Goal: Transaction & Acquisition: Purchase product/service

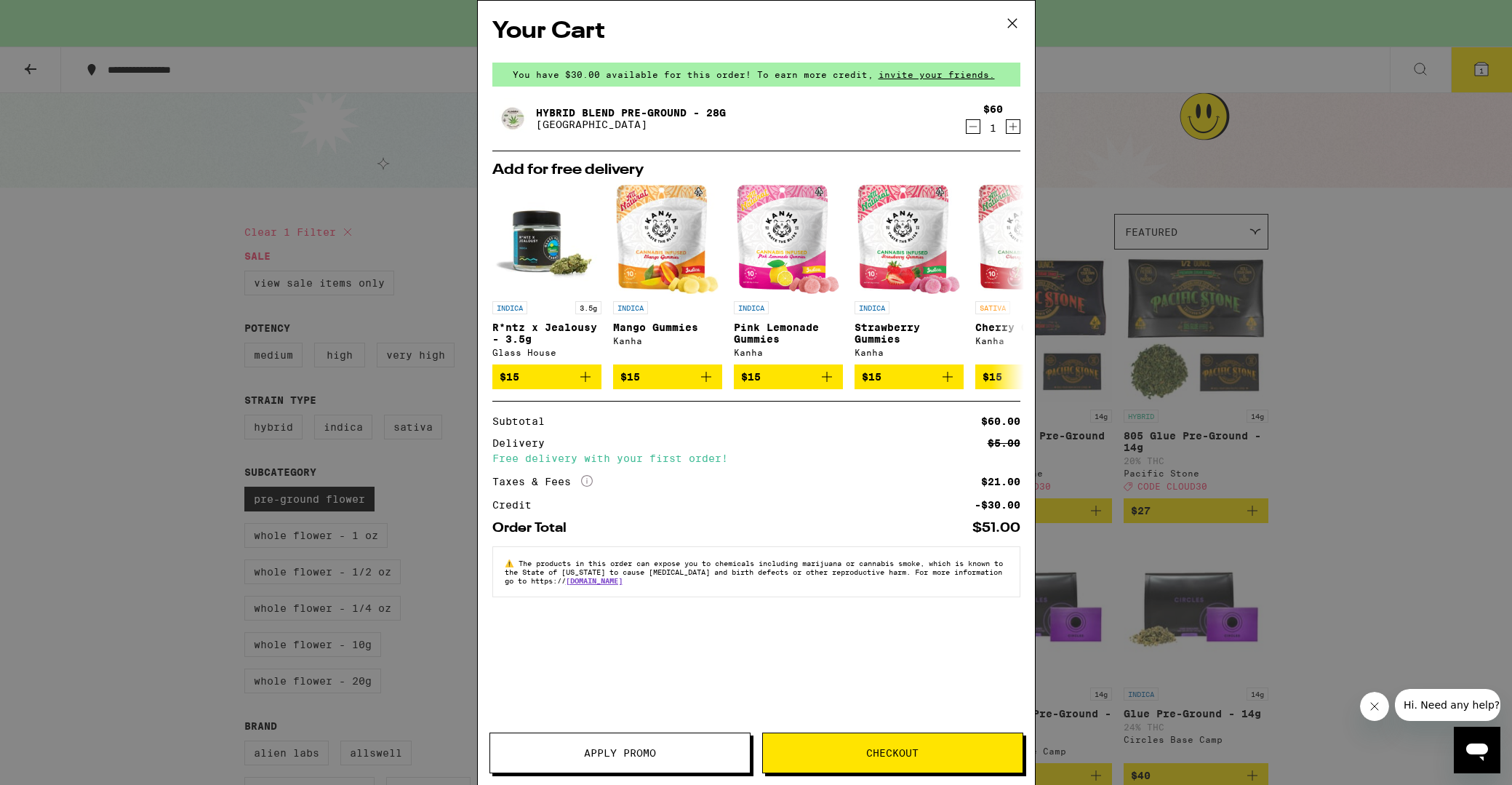
click at [911, 758] on span "Checkout" at bounding box center [892, 752] width 52 height 10
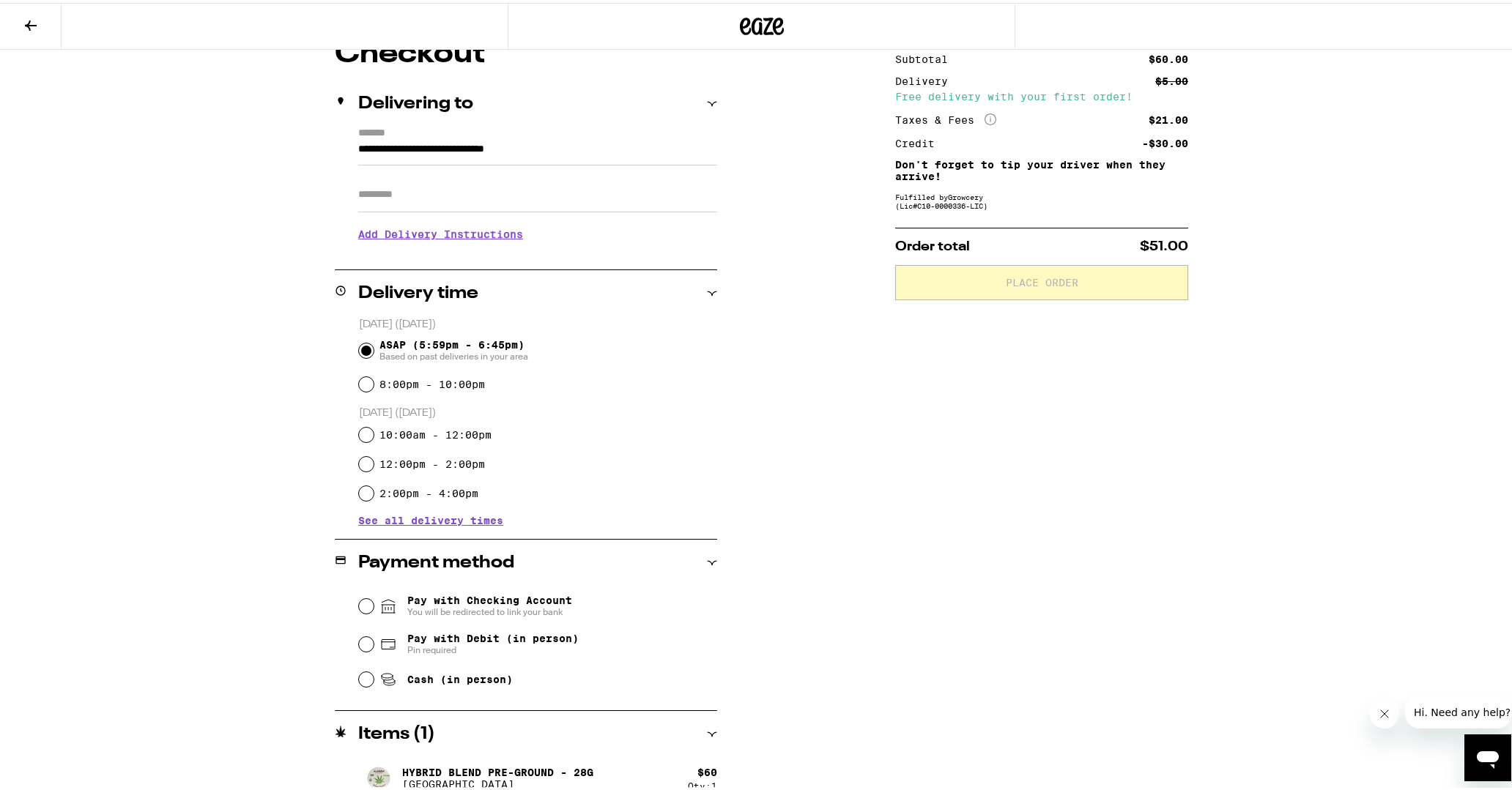
scroll to position [159, 0]
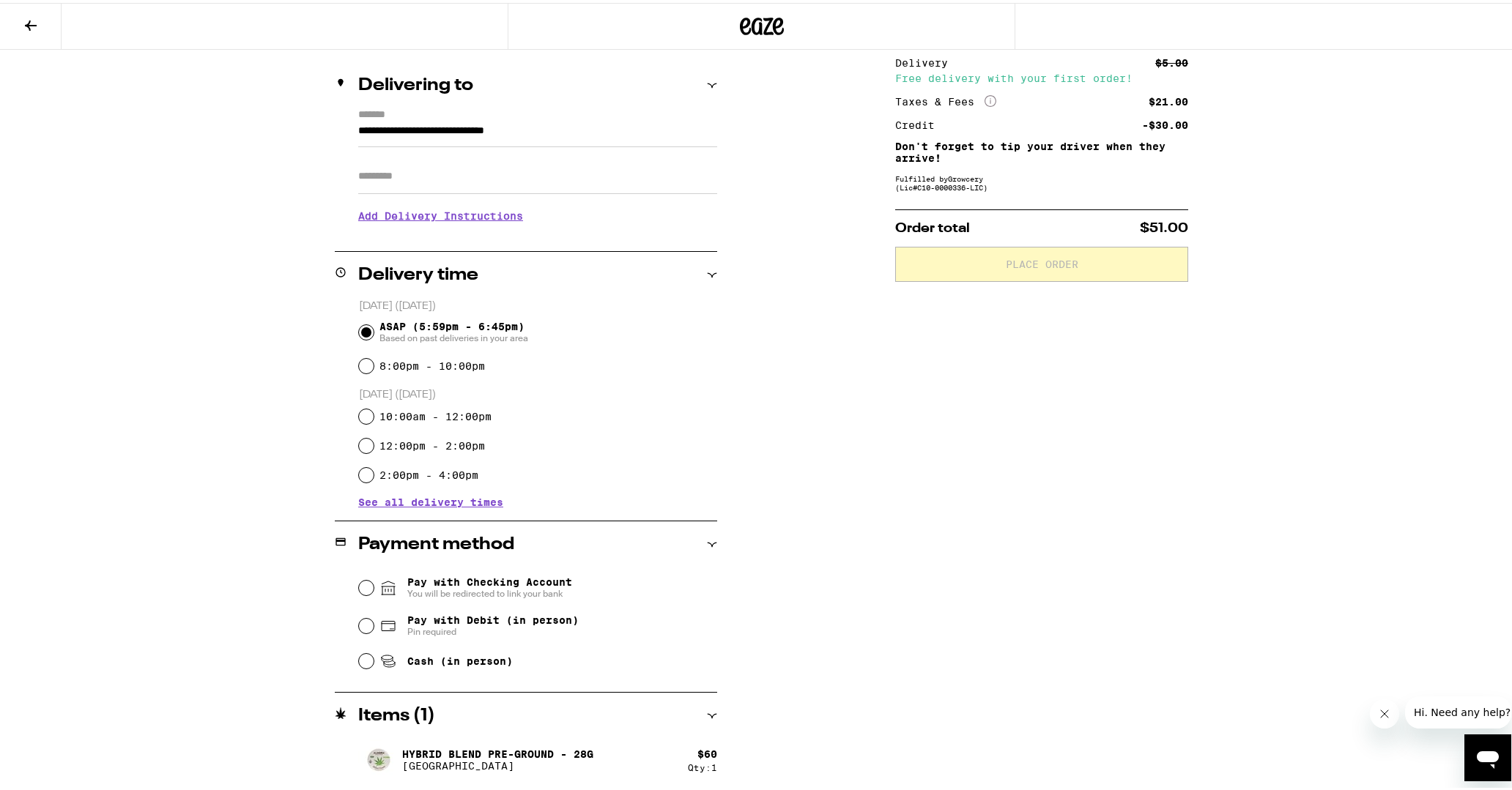
click at [410, 179] on input "Apt/Suite" at bounding box center [537, 172] width 359 height 35
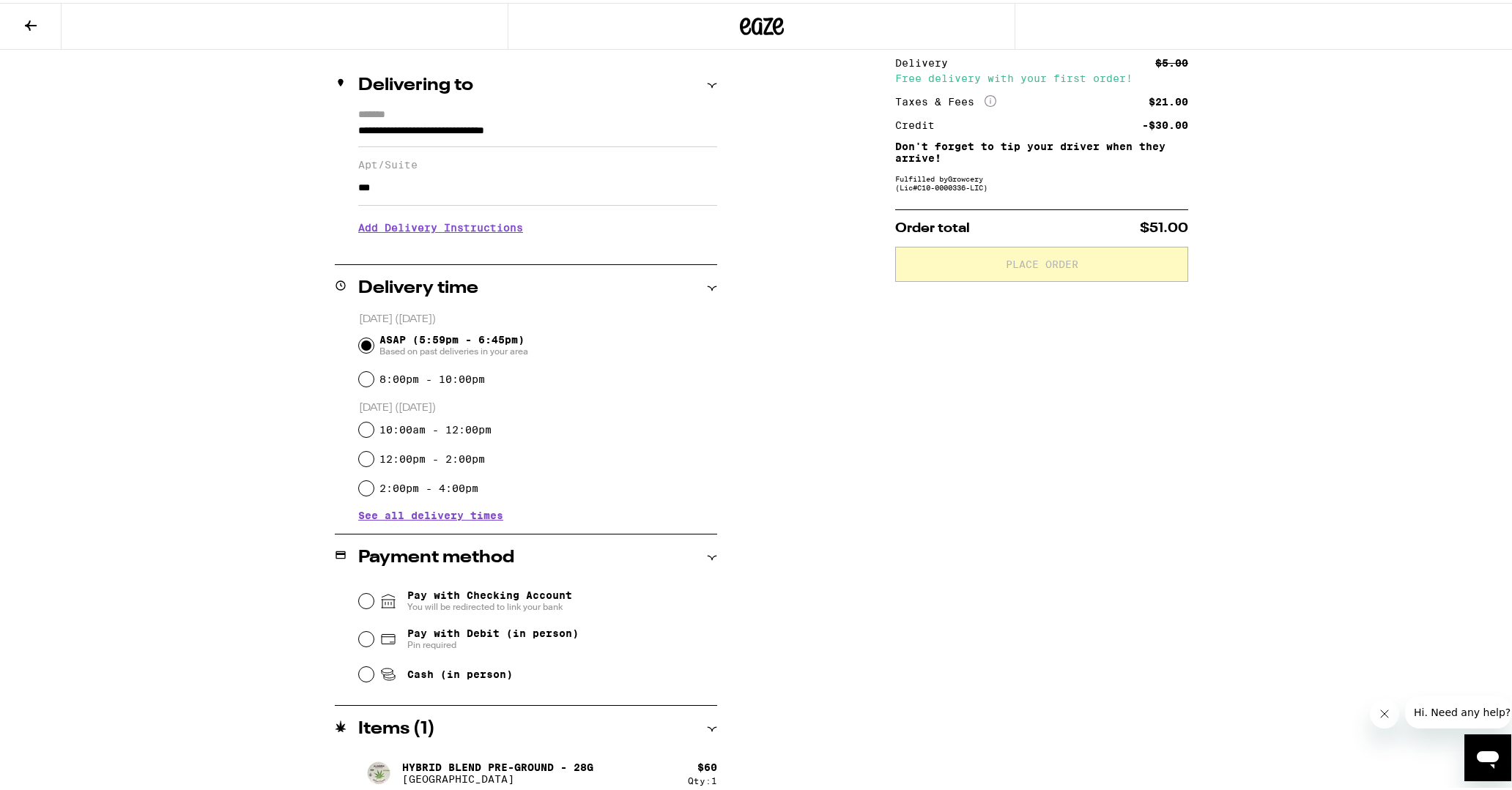
type input "***"
click at [431, 231] on h3 "Add Delivery Instructions" at bounding box center [537, 225] width 359 height 34
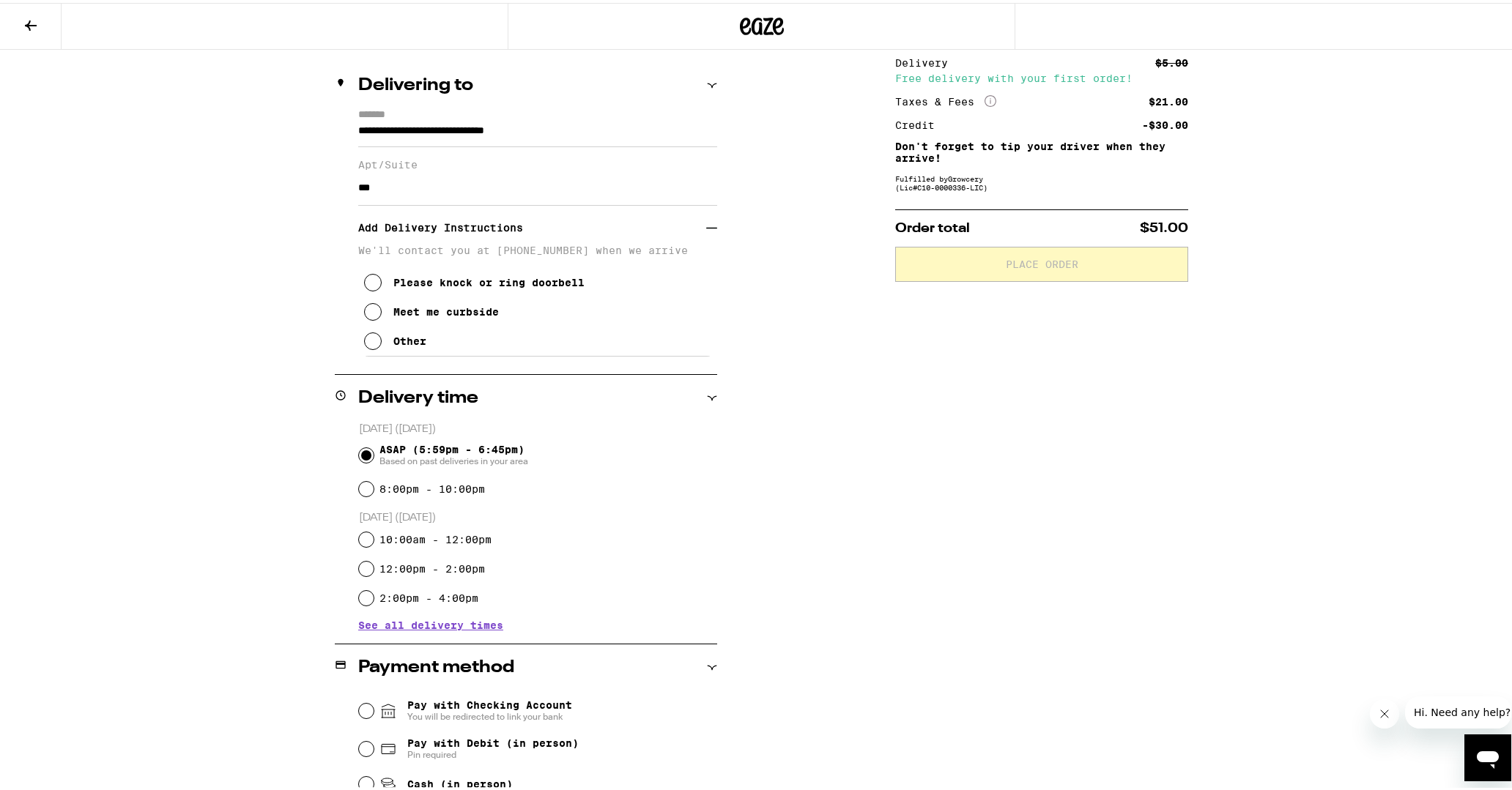
click at [367, 345] on icon at bounding box center [373, 339] width 18 height 18
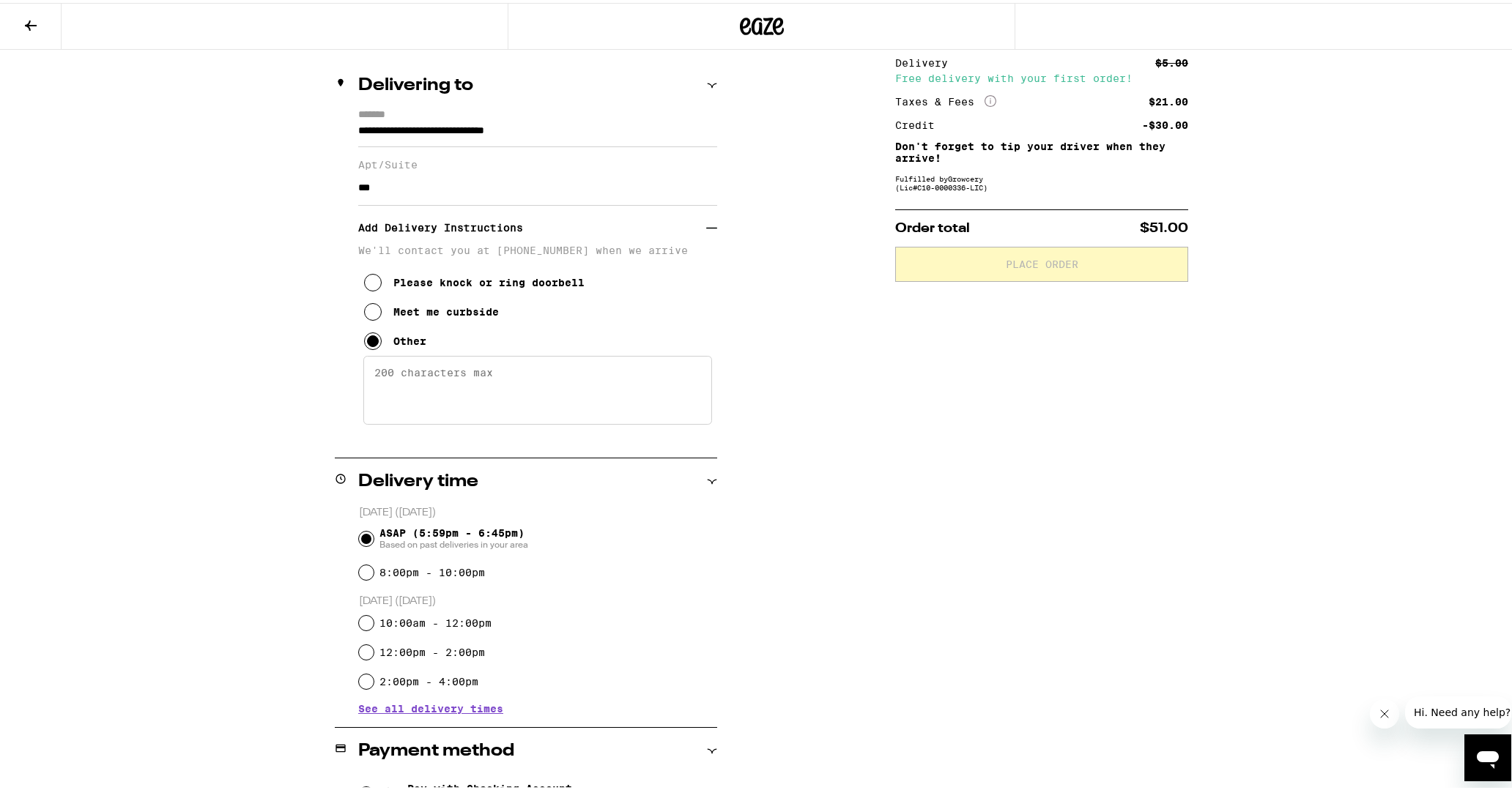
click at [410, 379] on textarea "Enter any other delivery instructions you want driver to know" at bounding box center [537, 387] width 349 height 69
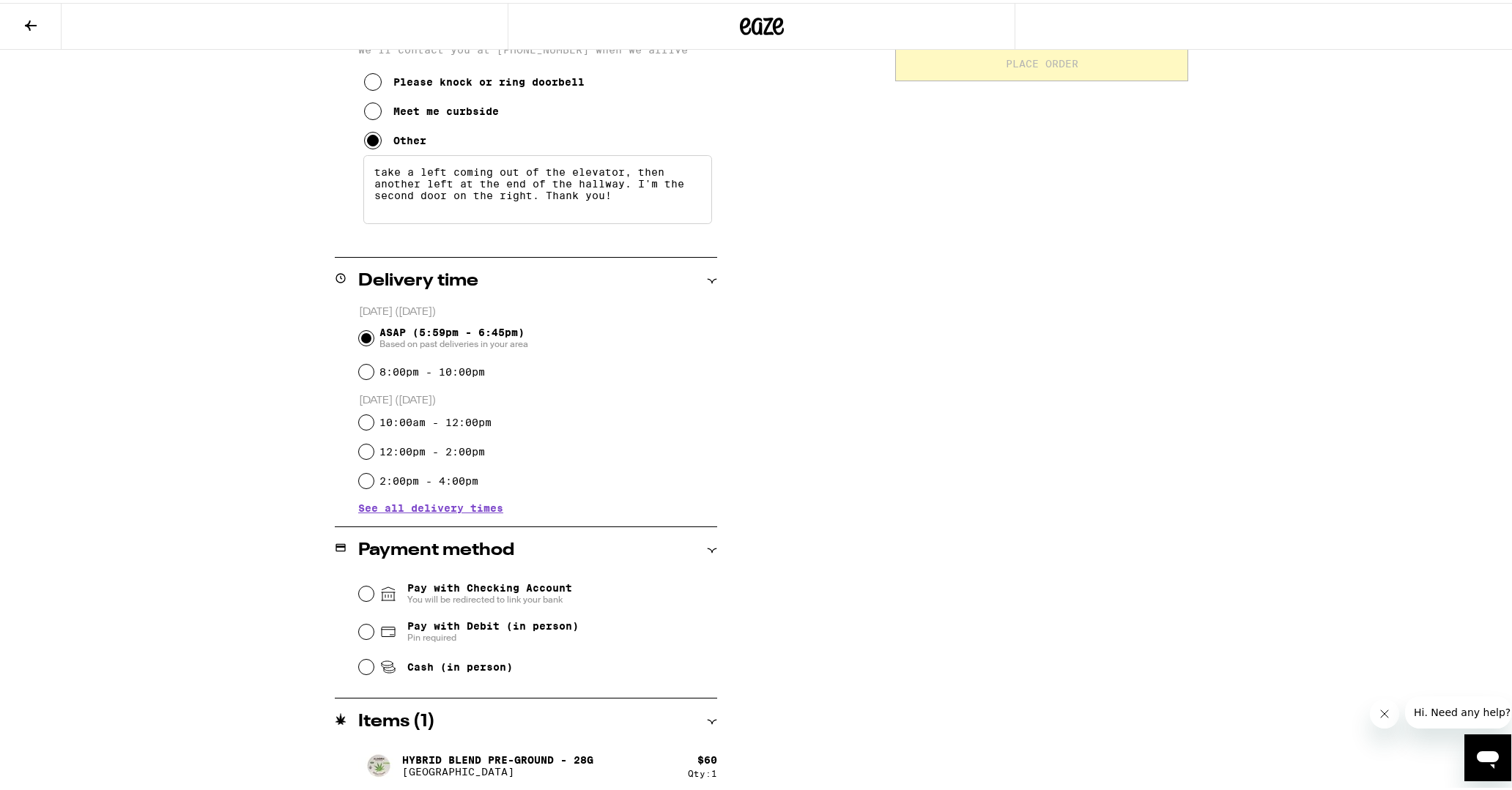
scroll to position [366, 0]
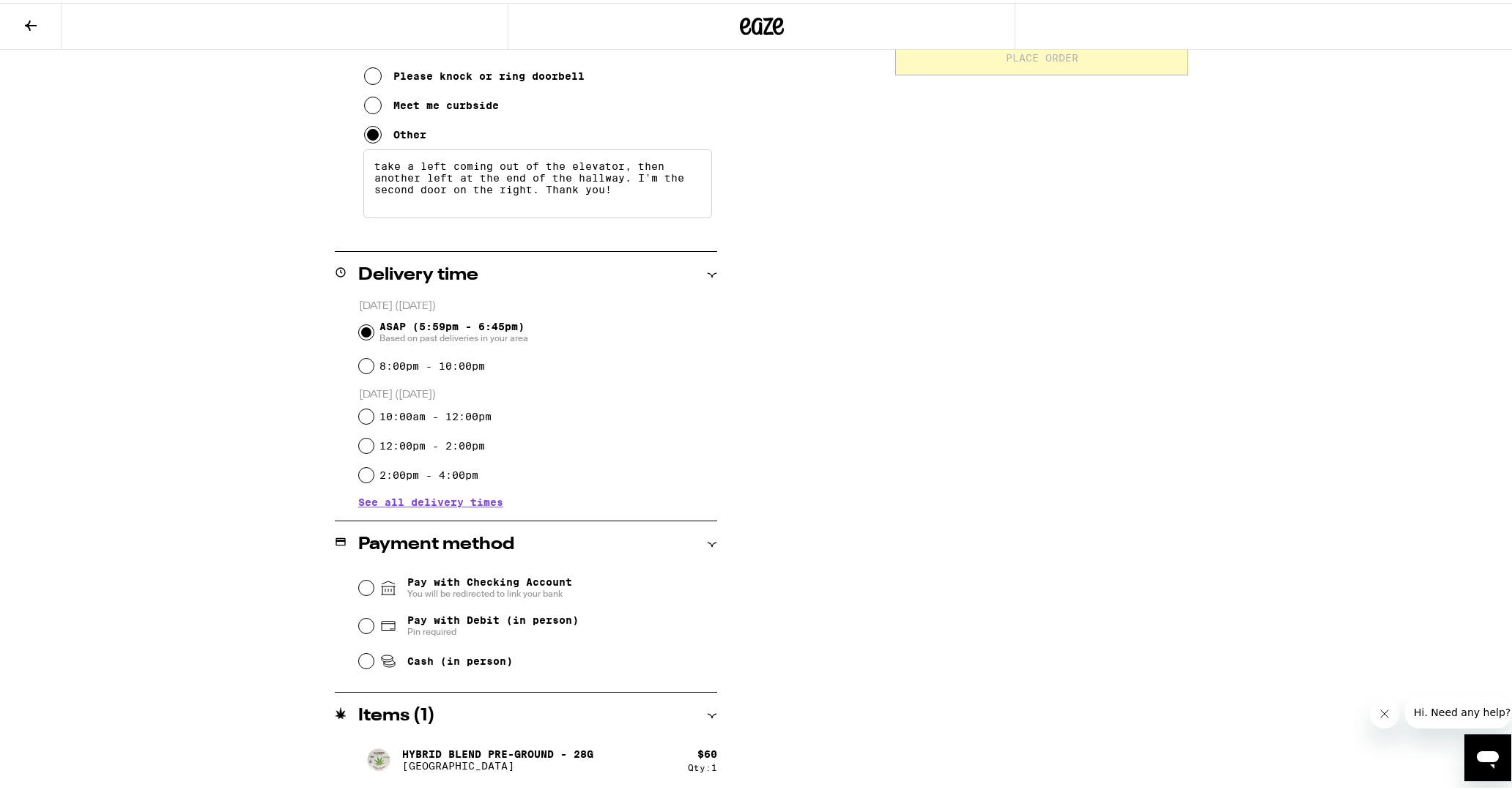
type textarea "take a left coming out of the elevator, then another left at the end of the hal…"
click at [359, 625] on input "Pay with Debit (in person) Pin required" at bounding box center [366, 623] width 14 height 14
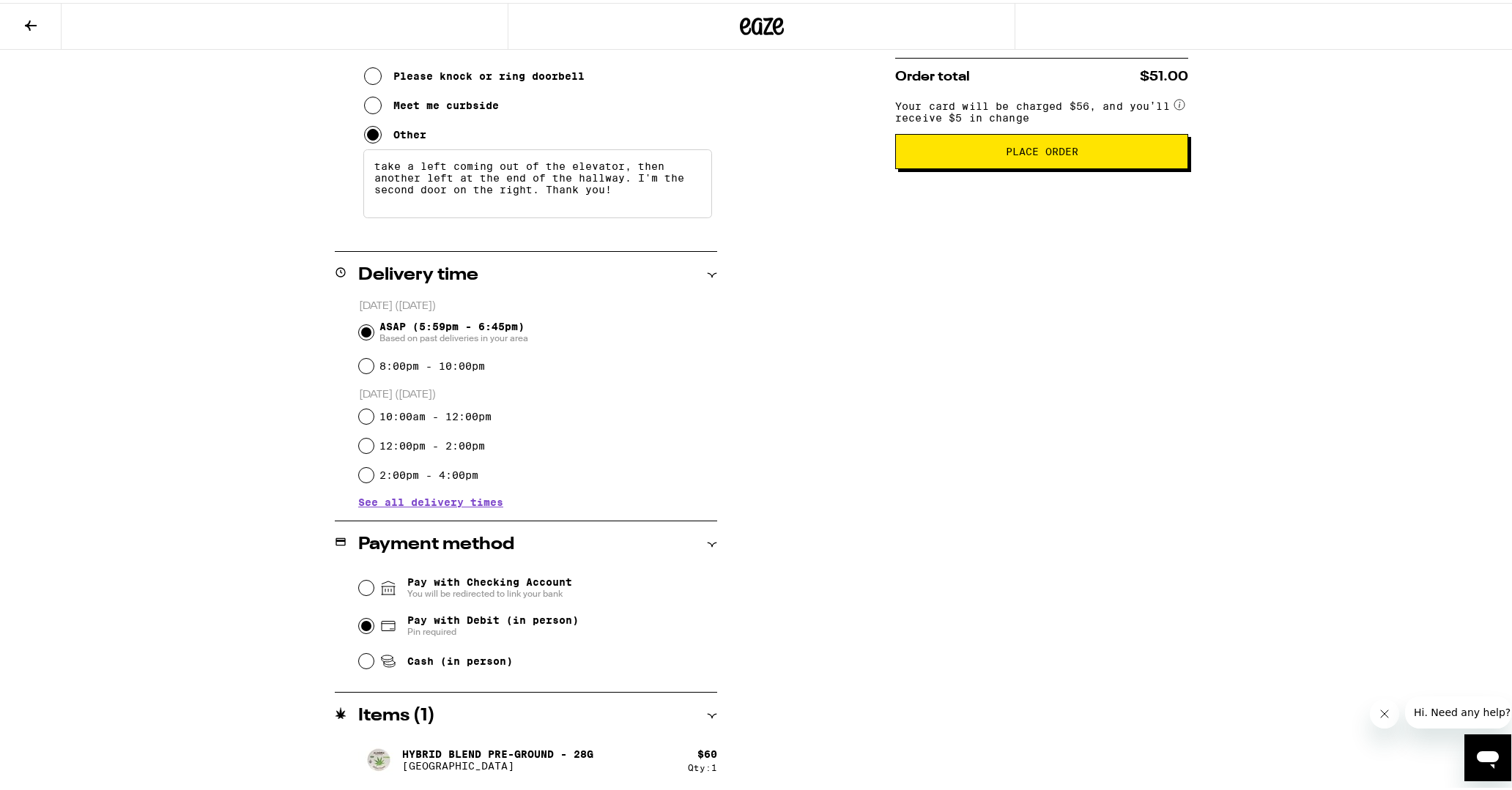
click at [359, 584] on input "Pay with Checking Account You will be redirected to link your bank" at bounding box center [366, 584] width 14 height 14
click at [364, 625] on input "Pay with Debit (in person) Pin required" at bounding box center [366, 623] width 14 height 14
radio input "true"
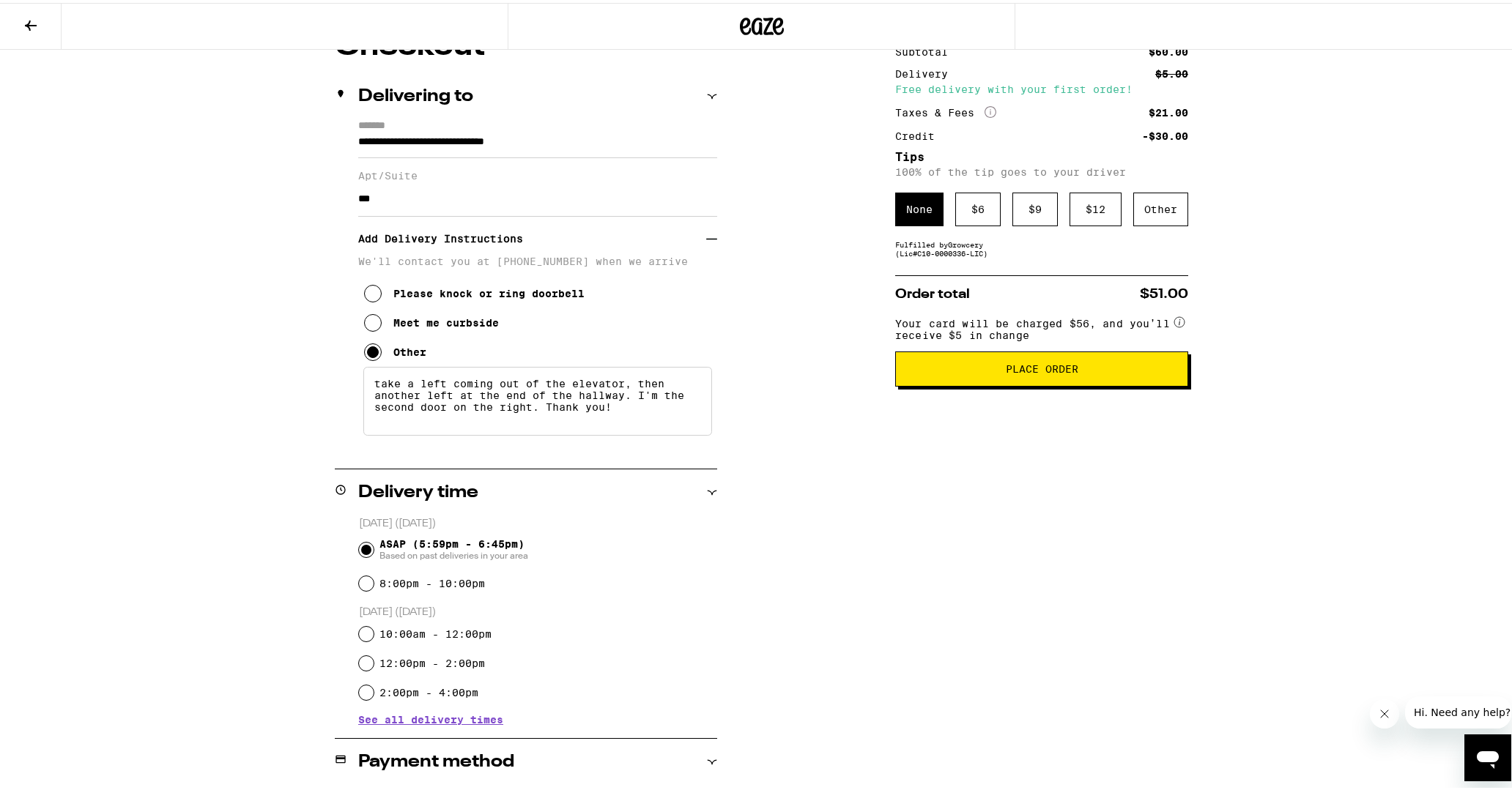
scroll to position [0, 0]
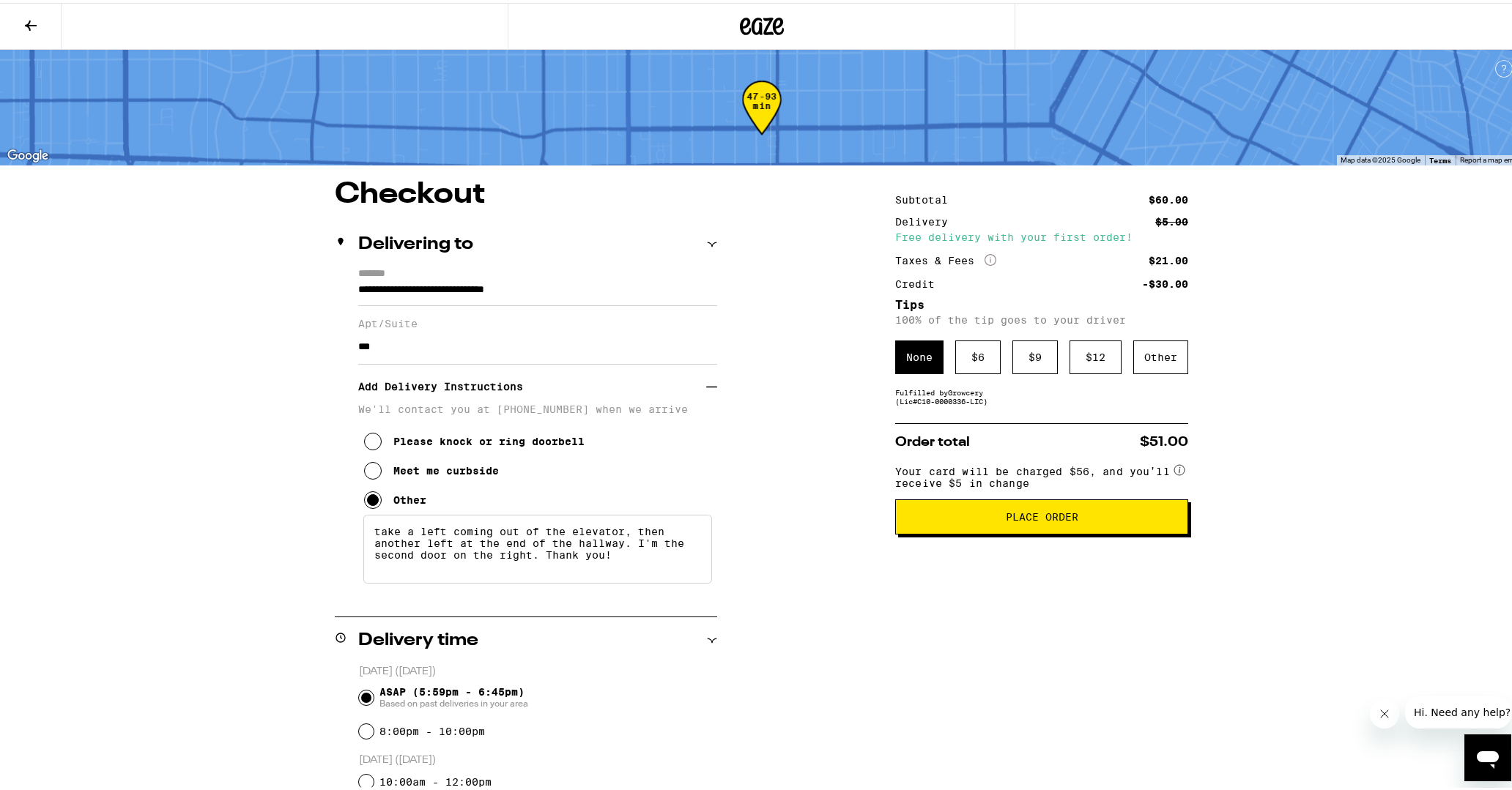
click at [368, 534] on textarea "take a left coming out of the elevator, then another left at the end of the hal…" at bounding box center [537, 546] width 349 height 69
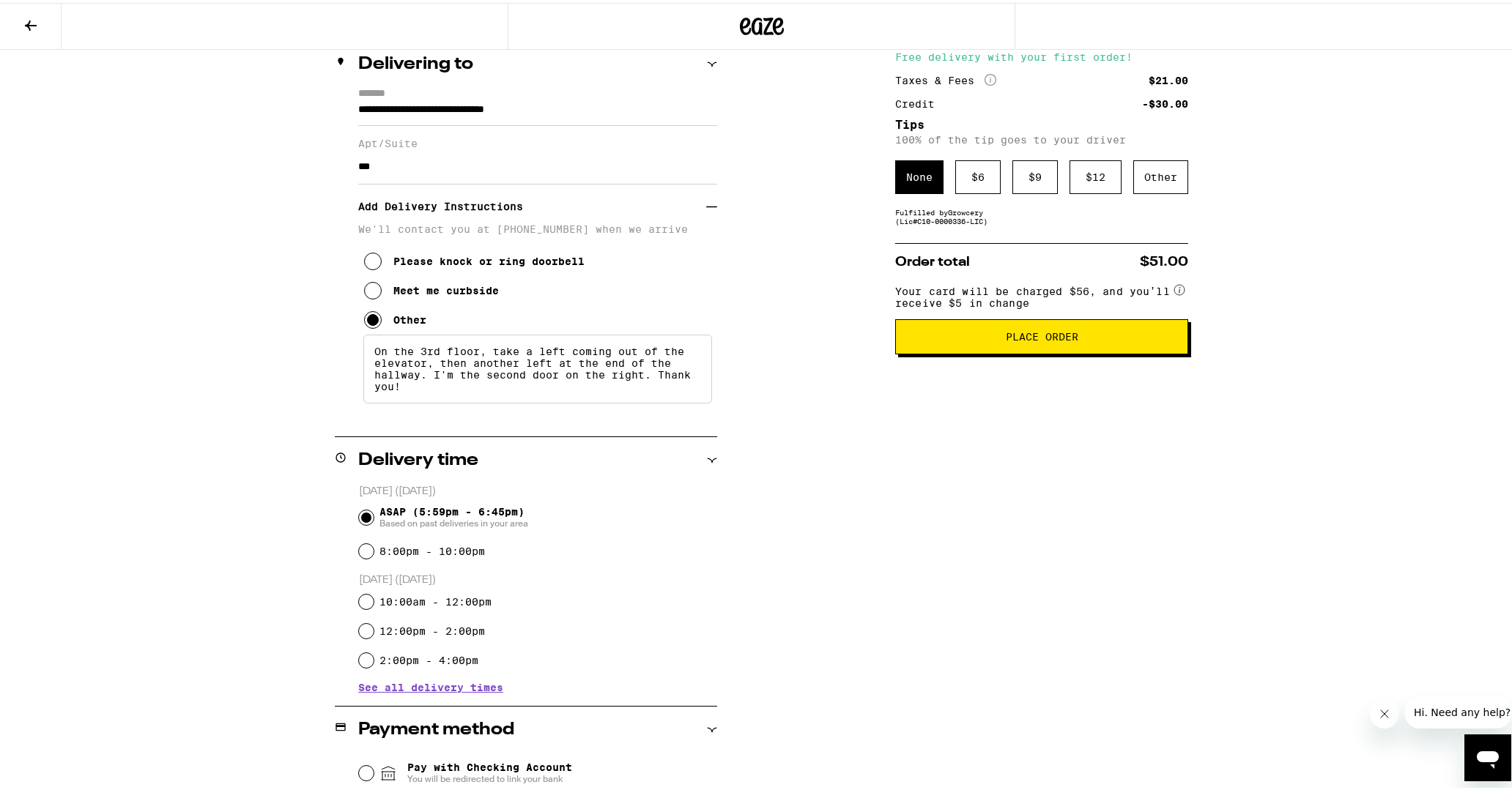
scroll to position [198, 0]
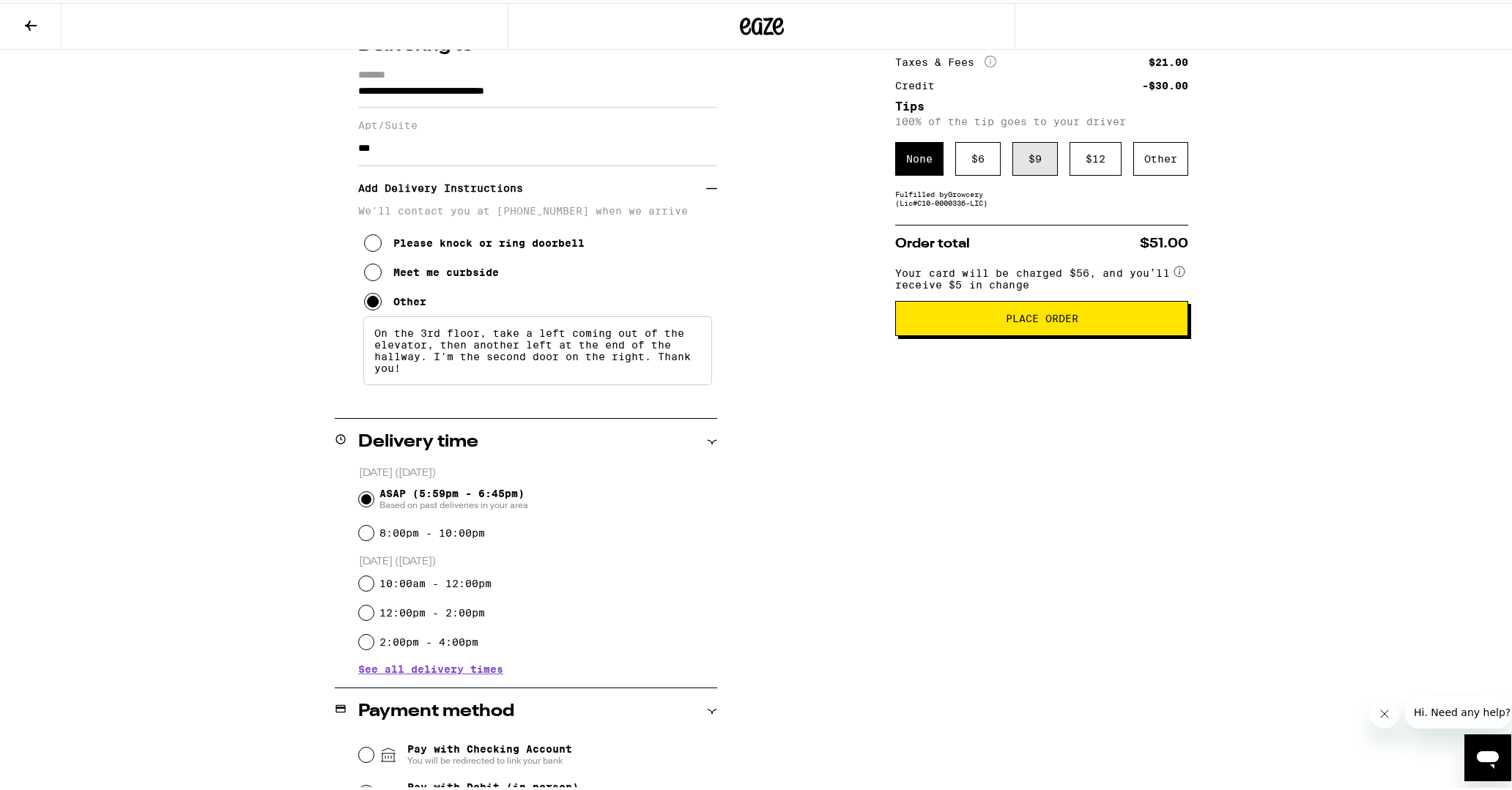
type textarea "On the 3rd floor, take a left coming out of the elevator, then another left at …"
click at [1033, 155] on div "$ 9" at bounding box center [1035, 156] width 46 height 34
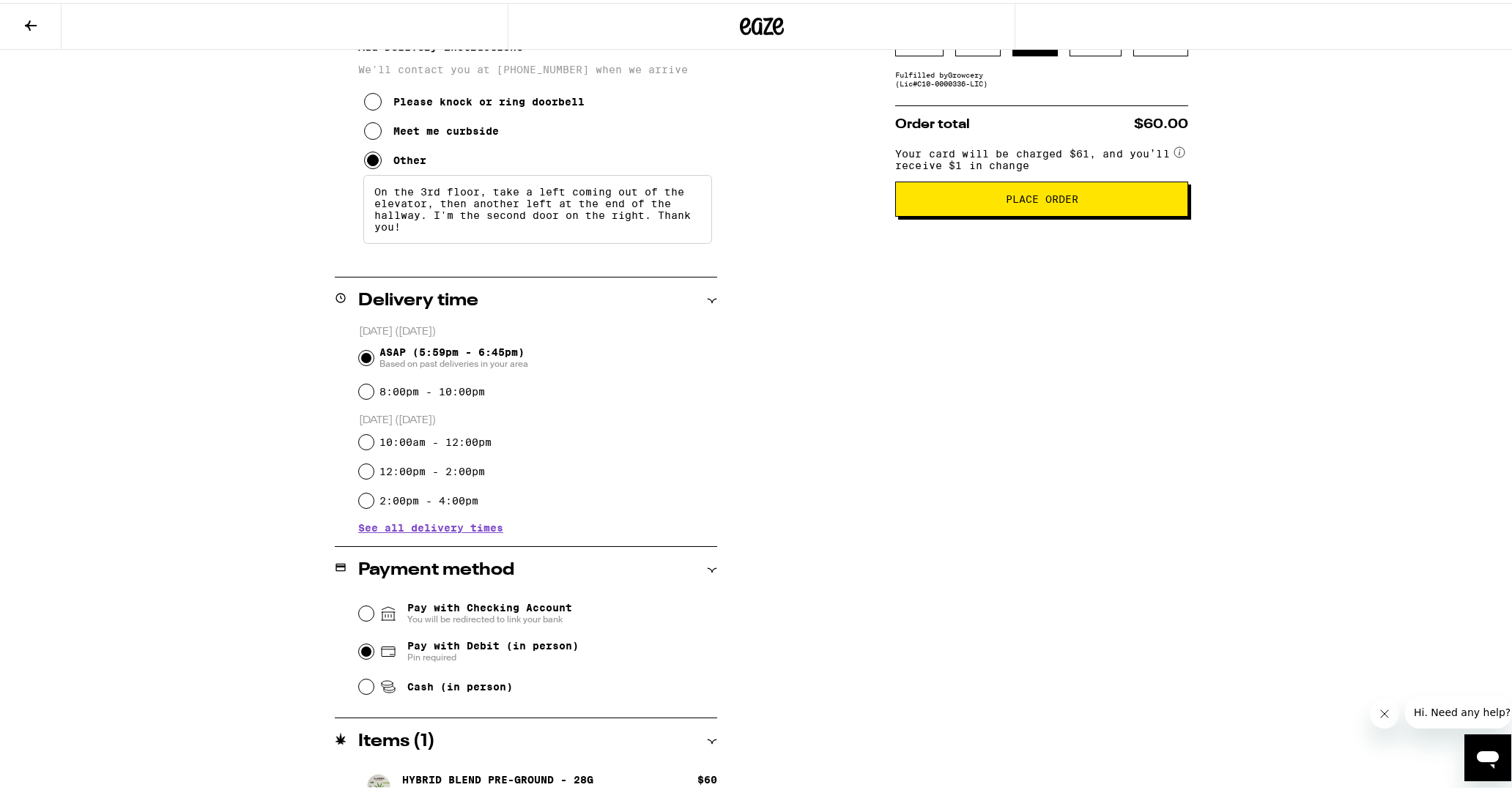
scroll to position [366, 0]
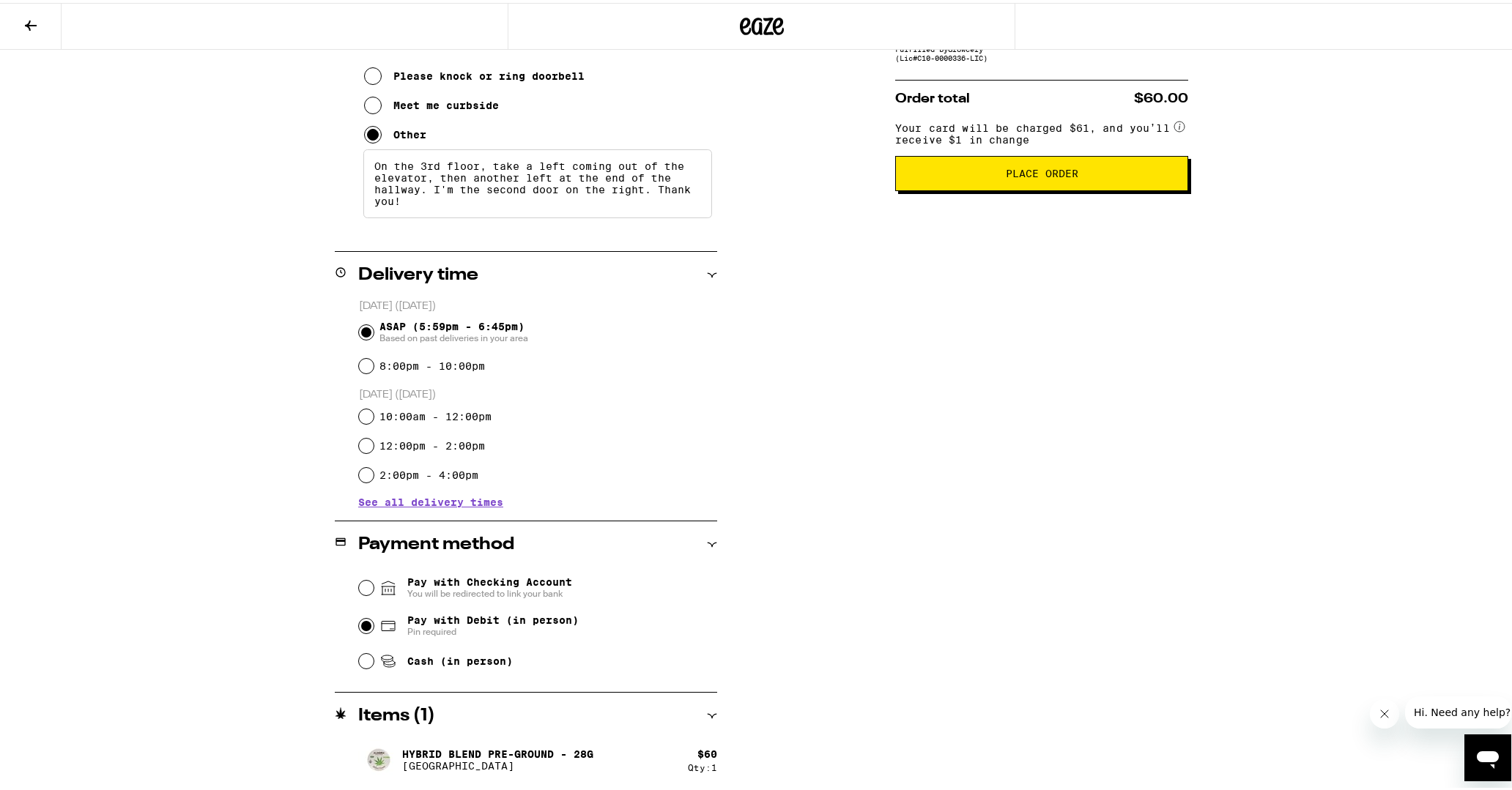
click at [359, 586] on input "Pay with Checking Account You will be redirected to link your bank" at bounding box center [366, 584] width 14 height 14
radio input "false"
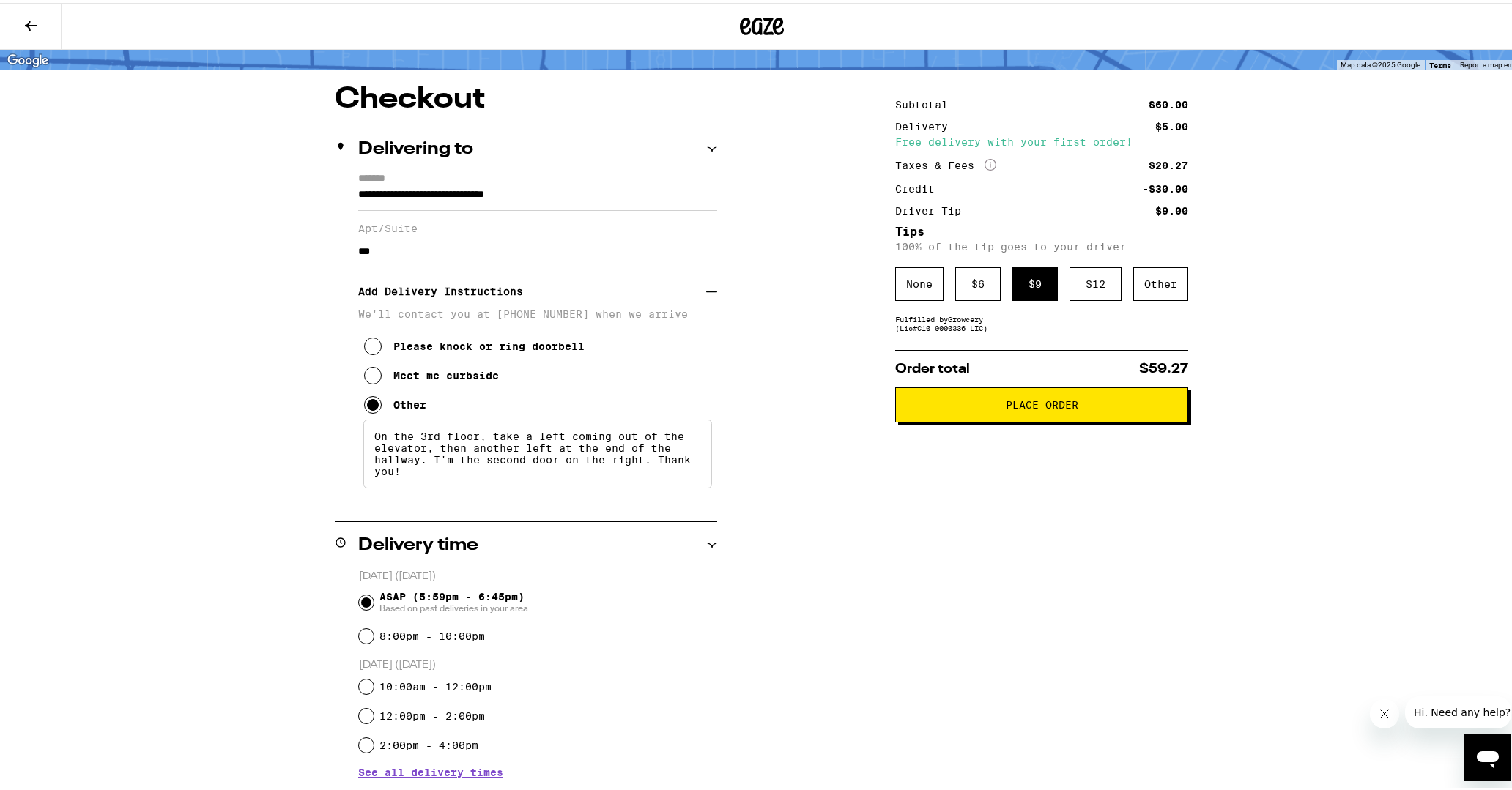
scroll to position [20, 0]
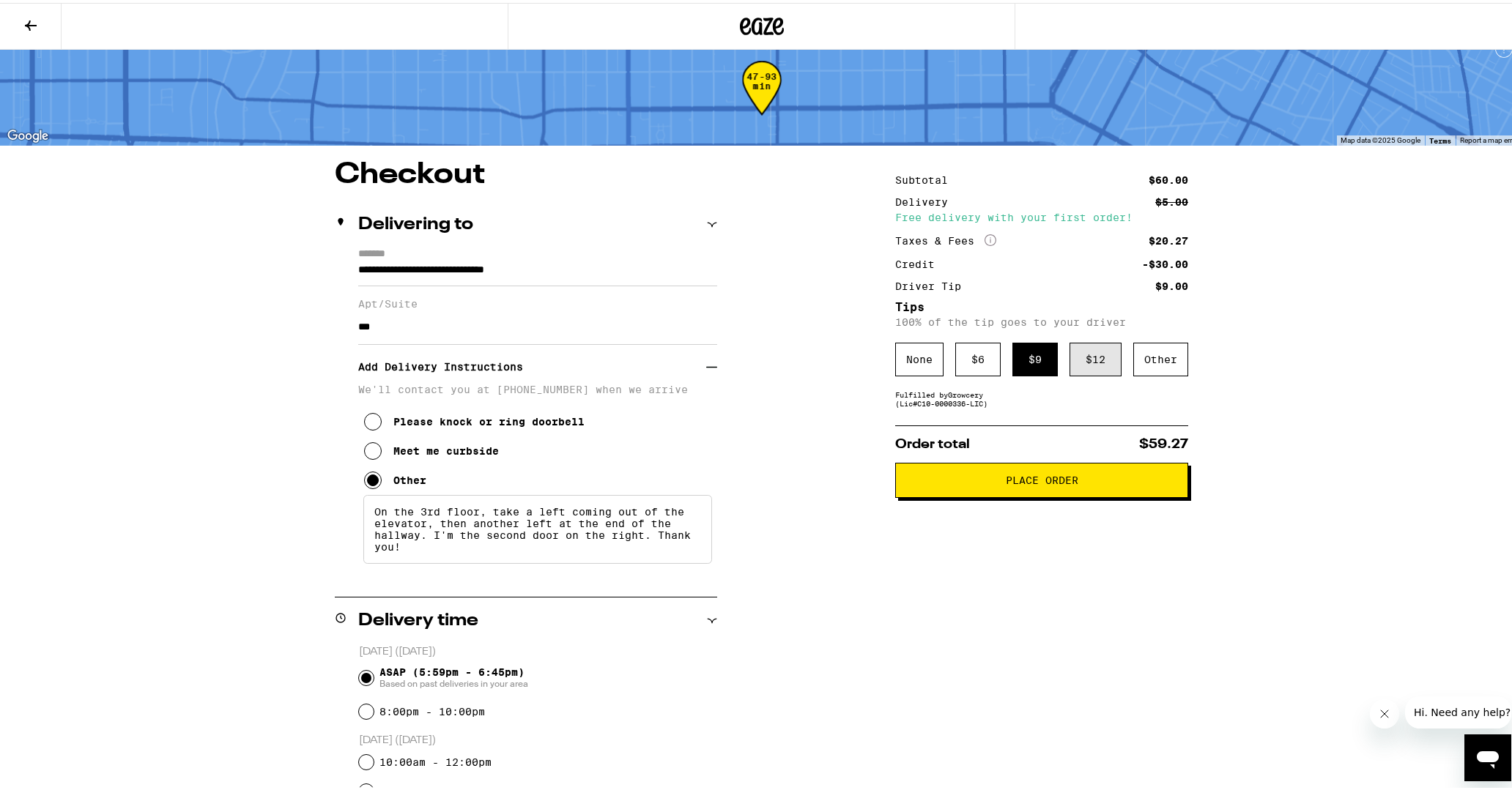
click at [1094, 362] on div "$ 12" at bounding box center [1095, 357] width 52 height 34
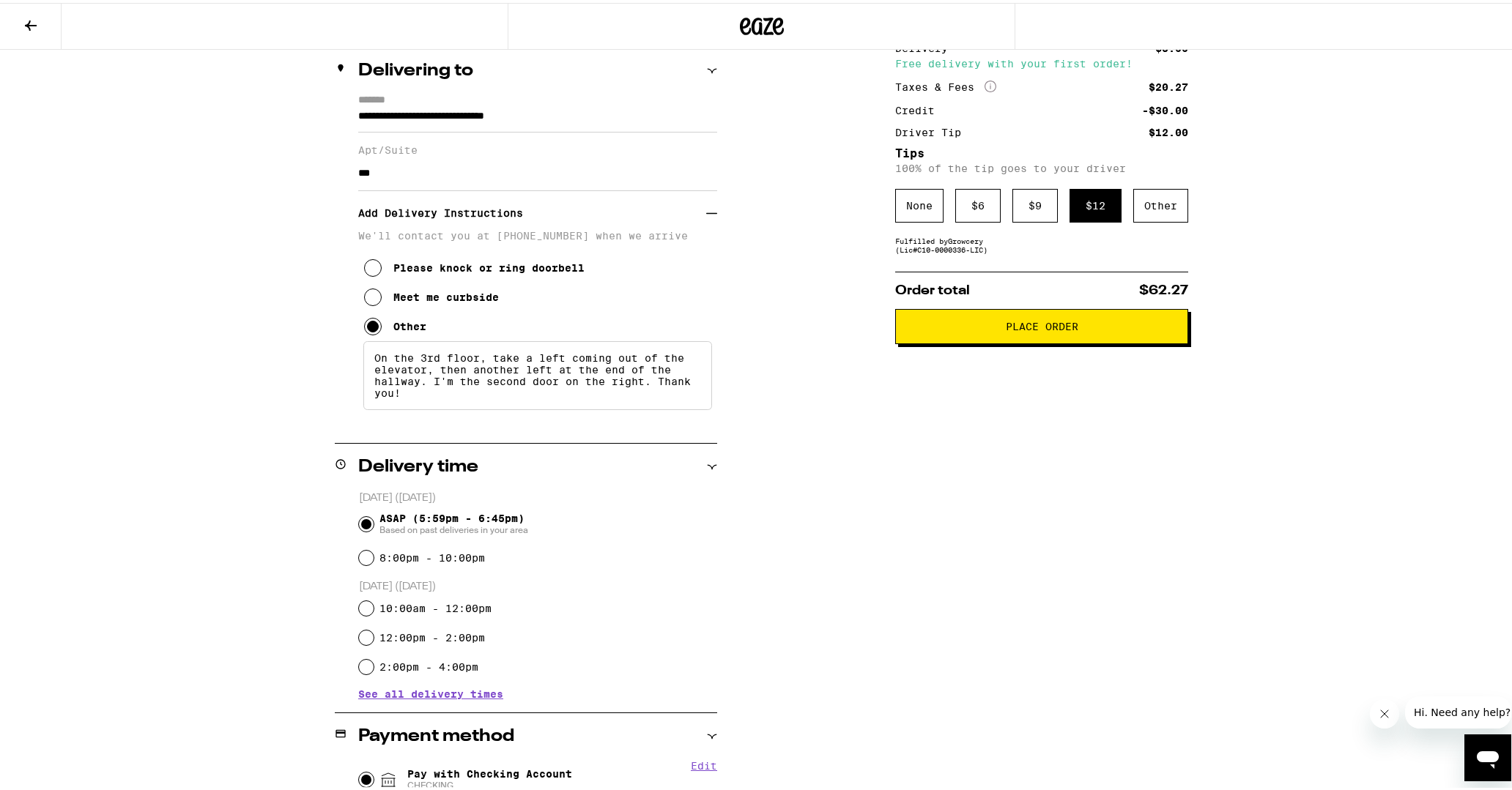
scroll to position [26, 0]
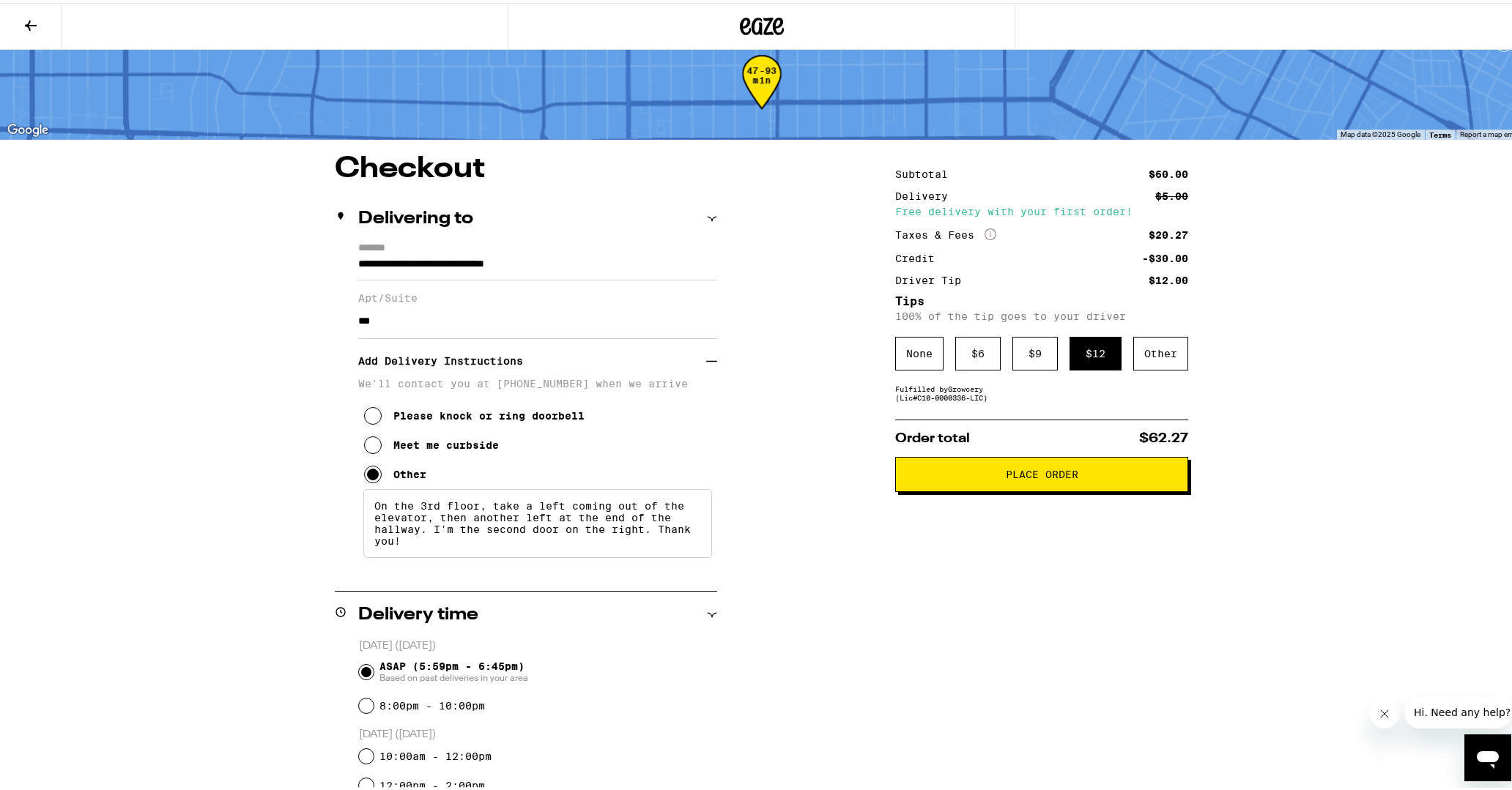
click at [1059, 484] on button "Place Order" at bounding box center [1042, 471] width 293 height 35
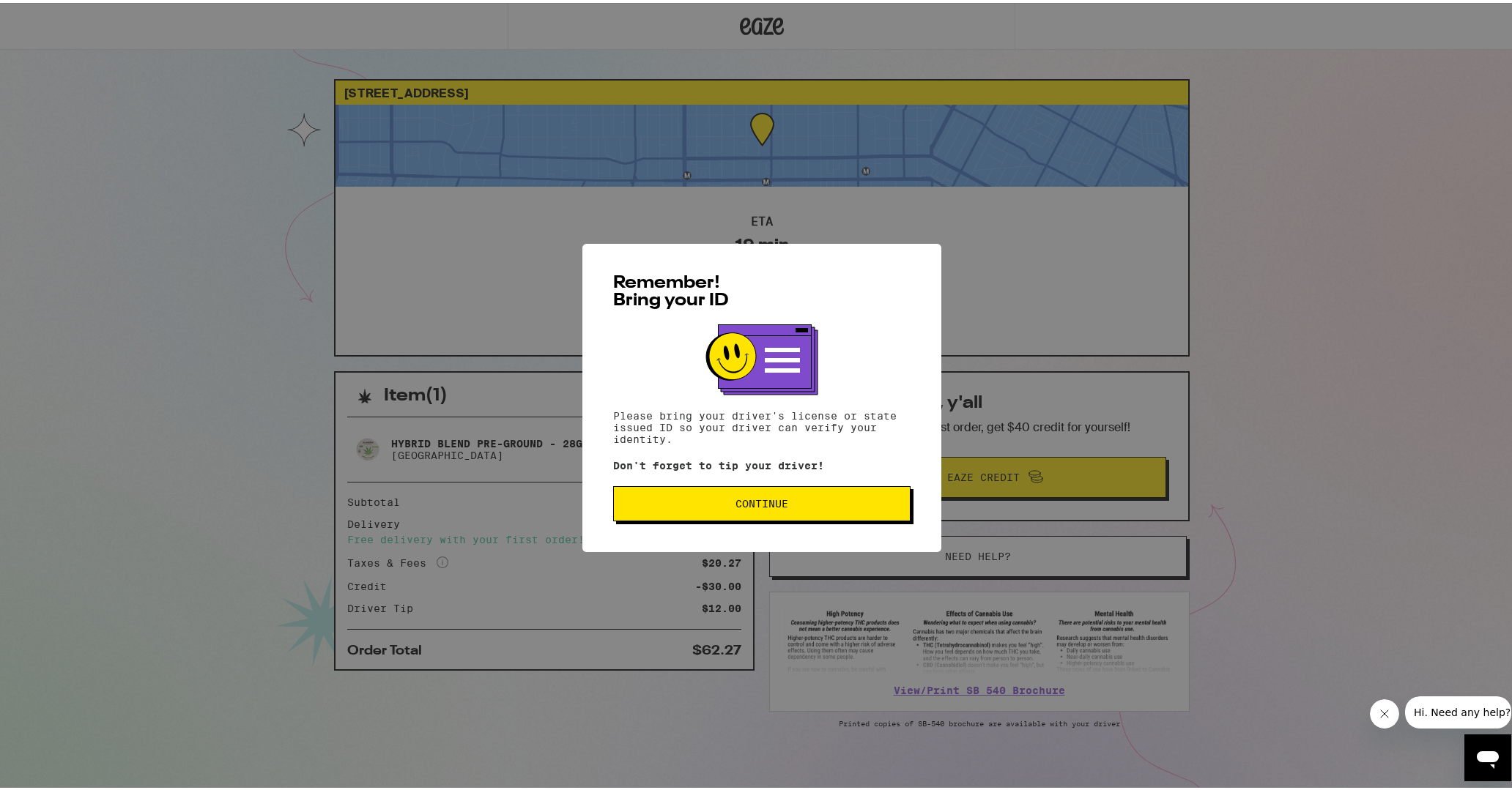
click at [1319, 158] on div "Remember! Bring your ID Please bring your driver's license or state issued ID s…" at bounding box center [761, 395] width 1523 height 790
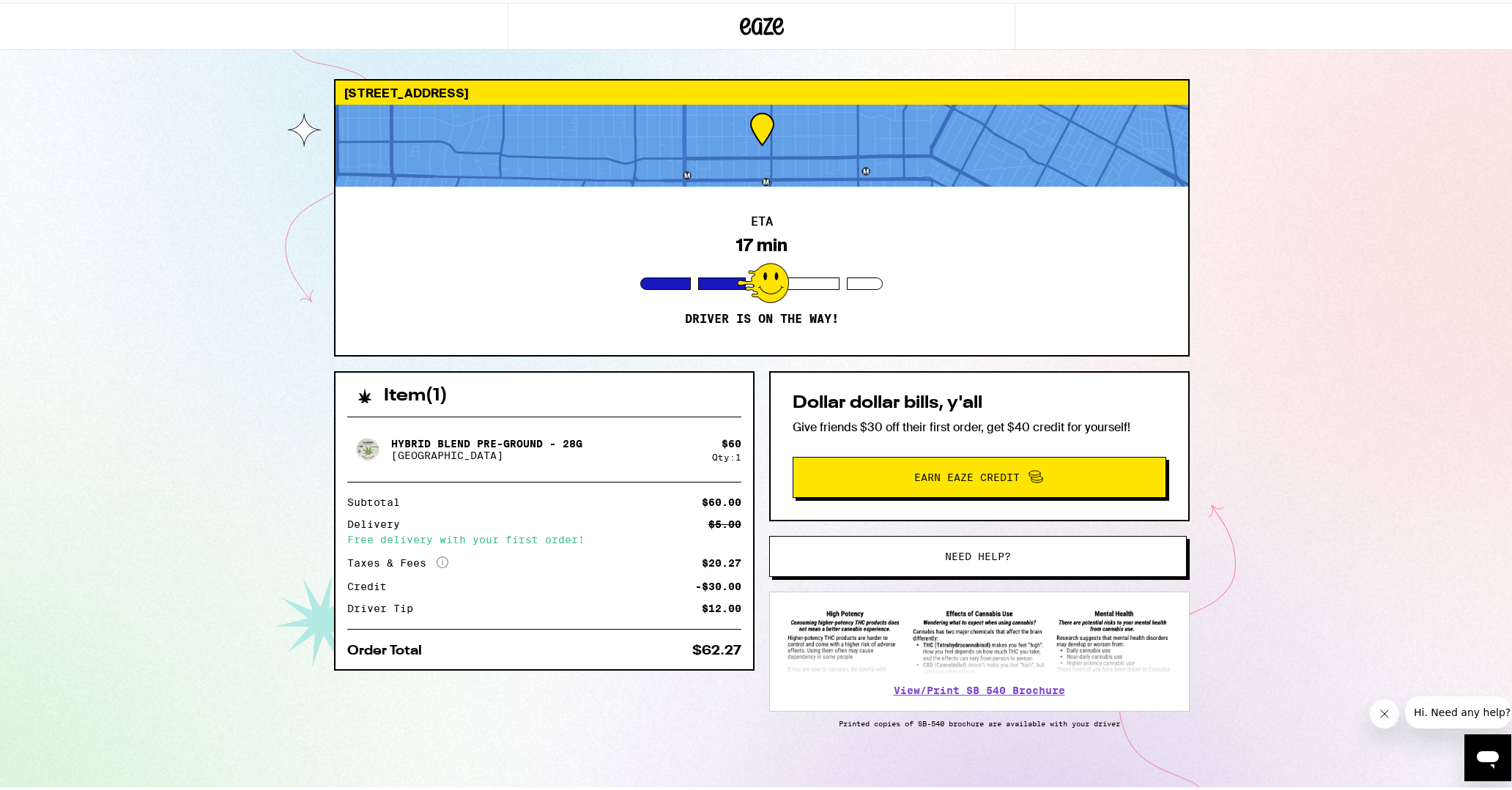
scroll to position [11, 0]
